Goal: Navigation & Orientation: Find specific page/section

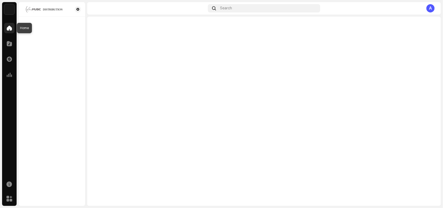
click at [8, 29] on span at bounding box center [9, 28] width 5 height 4
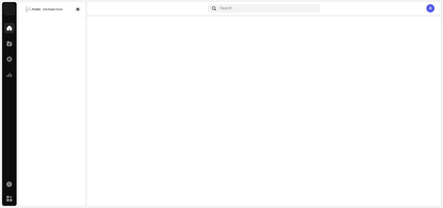
click at [8, 29] on span at bounding box center [9, 28] width 5 height 4
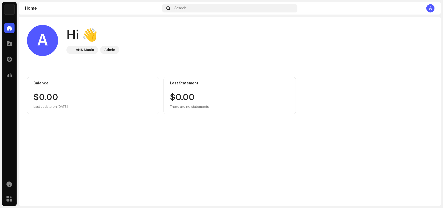
drag, startPoint x: 0, startPoint y: 0, endPoint x: 182, endPoint y: 63, distance: 192.6
click at [182, 63] on home-user "A Hi 👋 ANS Music Admin" at bounding box center [230, 44] width 406 height 39
